Goal: Task Accomplishment & Management: Use online tool/utility

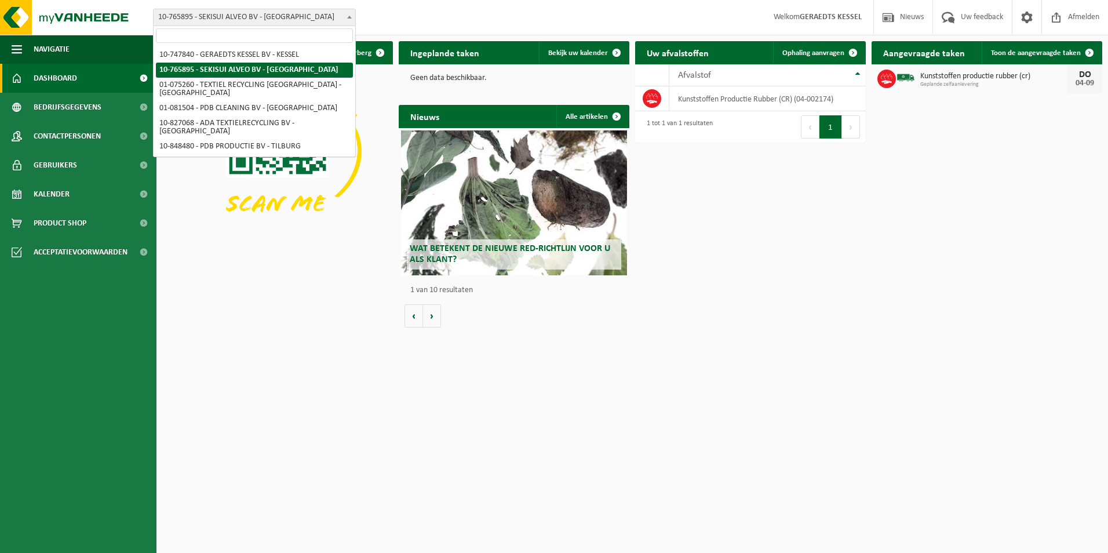
click at [346, 15] on span at bounding box center [350, 16] width 12 height 15
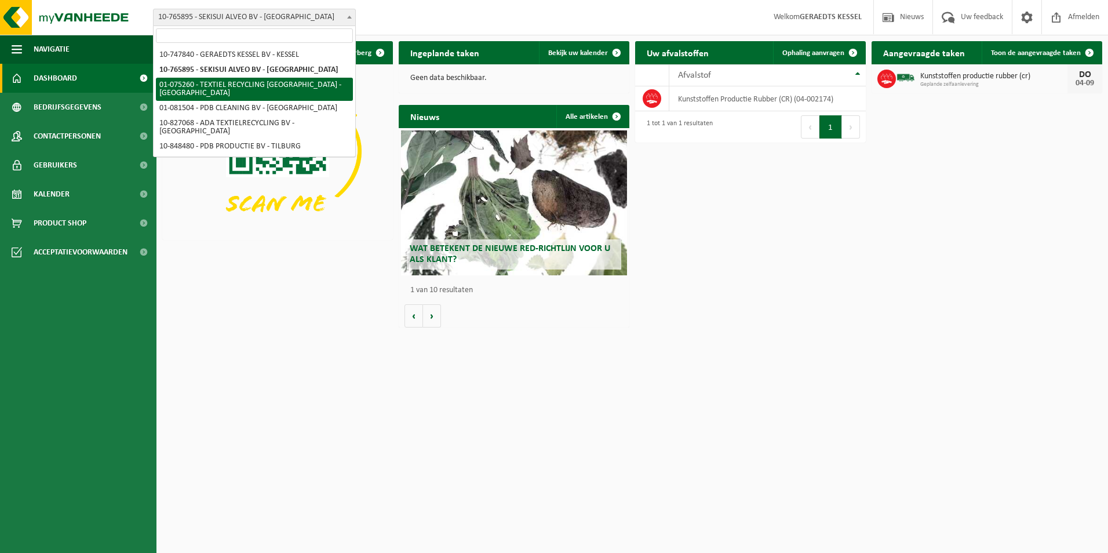
select select "19976"
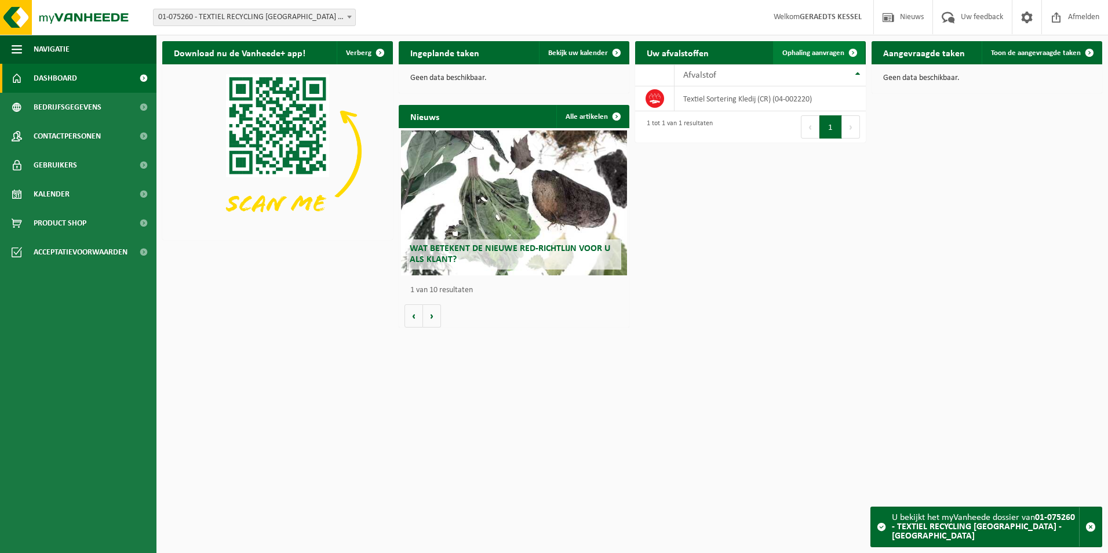
click at [845, 53] on span at bounding box center [852, 52] width 23 height 23
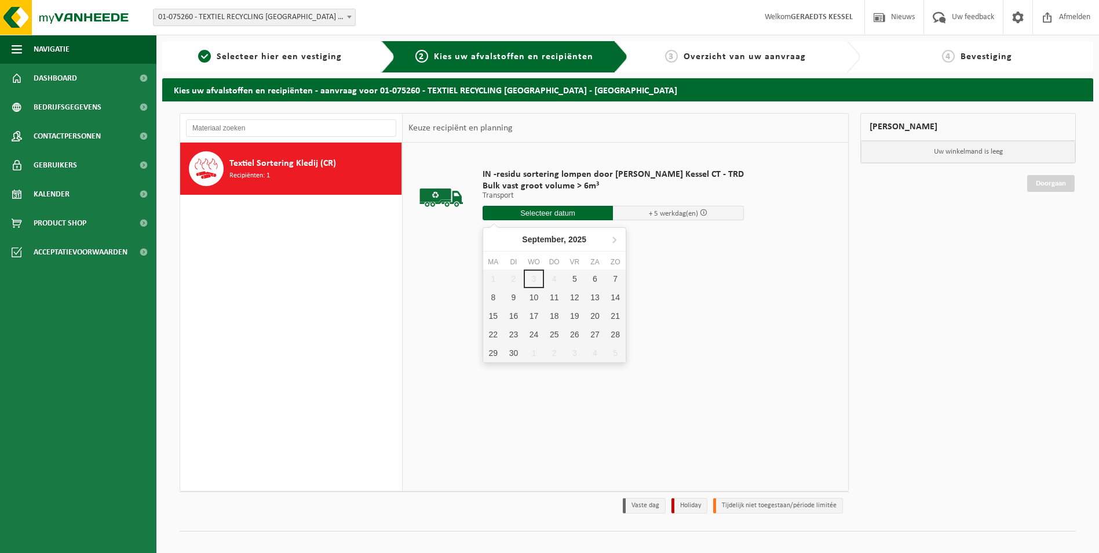
click at [578, 214] on input "text" at bounding box center [548, 213] width 131 height 14
click at [577, 276] on div "5" at bounding box center [574, 278] width 20 height 19
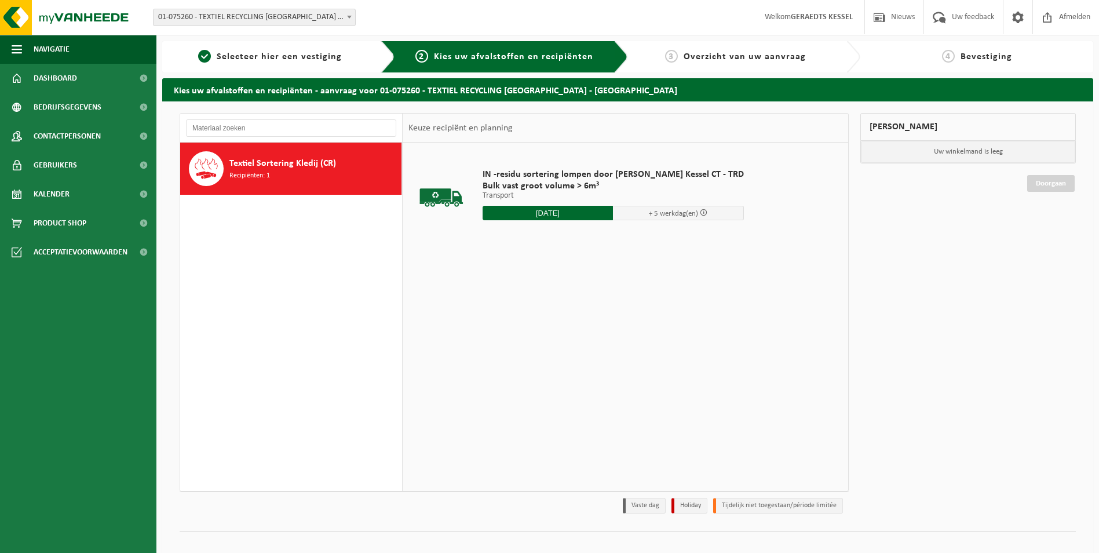
type input "Van 2025-09-05"
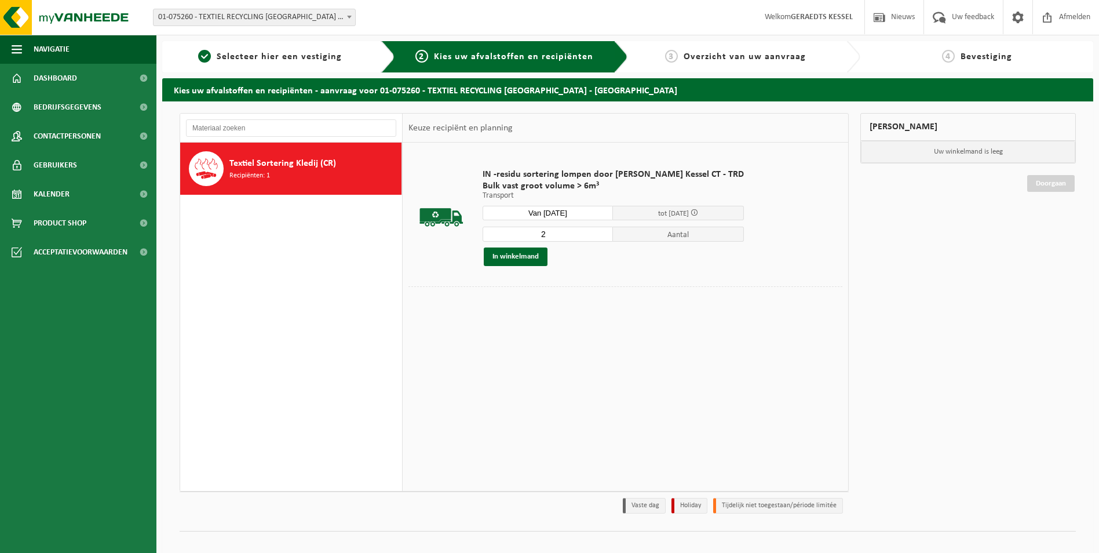
type input "2"
click at [587, 231] on input "2" at bounding box center [548, 233] width 131 height 15
click at [534, 258] on button "In winkelmand" at bounding box center [516, 256] width 64 height 19
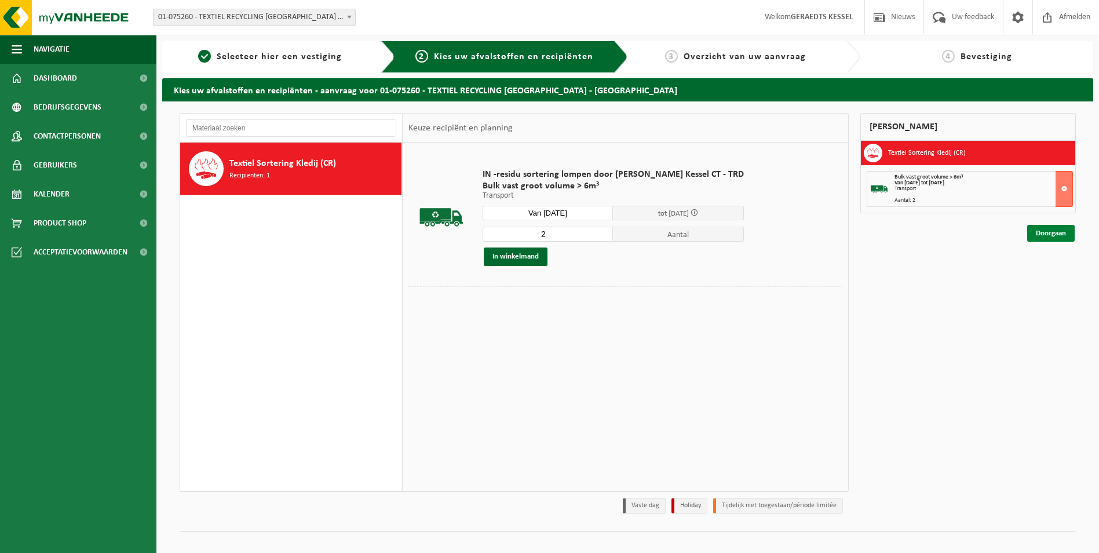
click at [1042, 236] on link "Doorgaan" at bounding box center [1051, 233] width 48 height 17
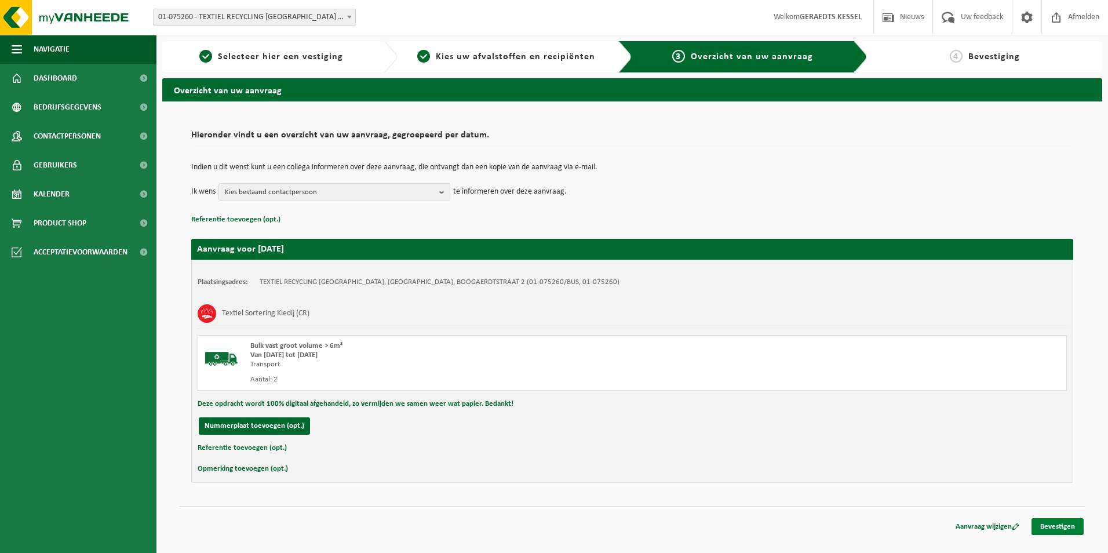
click at [1040, 527] on link "Bevestigen" at bounding box center [1057, 526] width 52 height 17
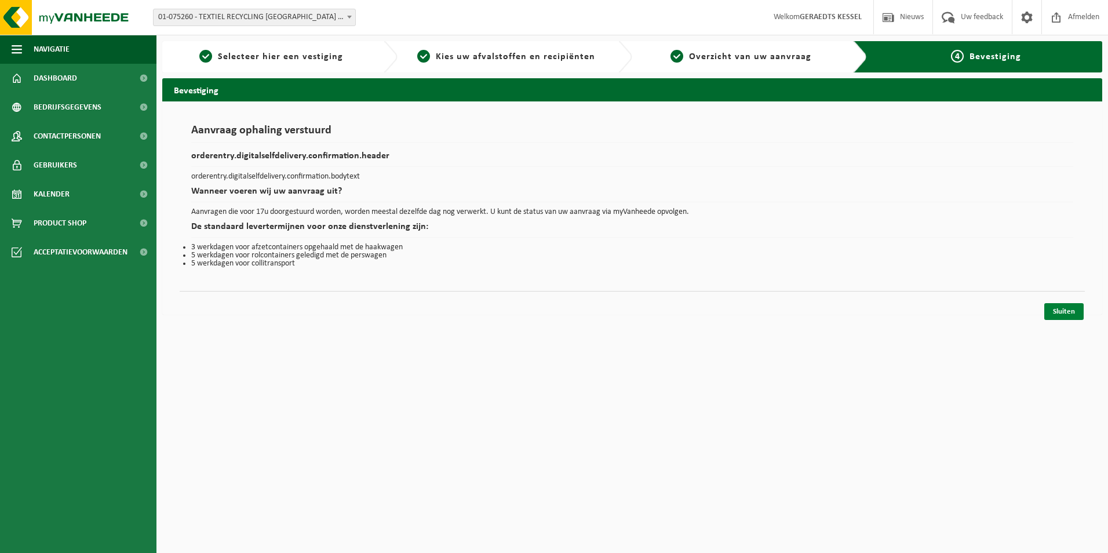
click at [1076, 309] on link "Sluiten" at bounding box center [1063, 311] width 39 height 17
